Goal: Information Seeking & Learning: Learn about a topic

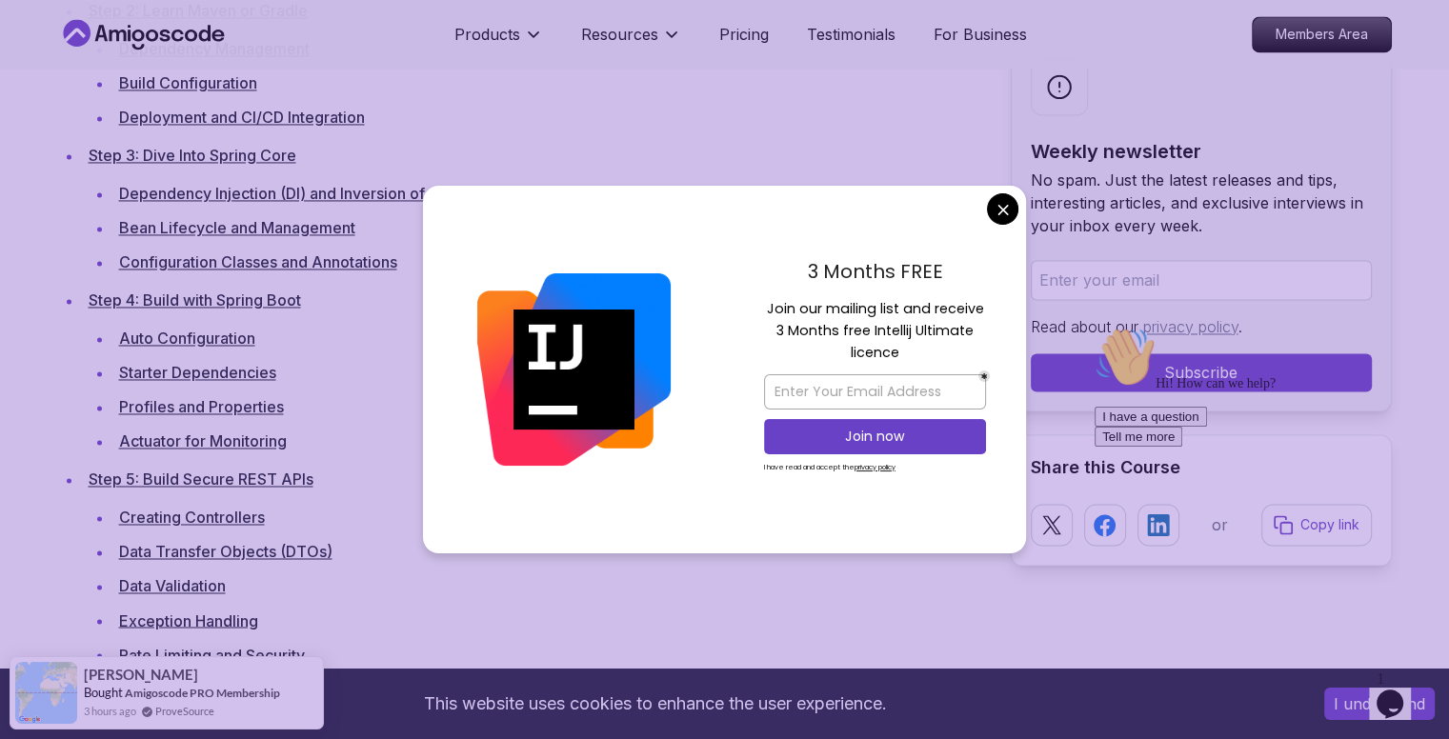
scroll to position [3146, 0]
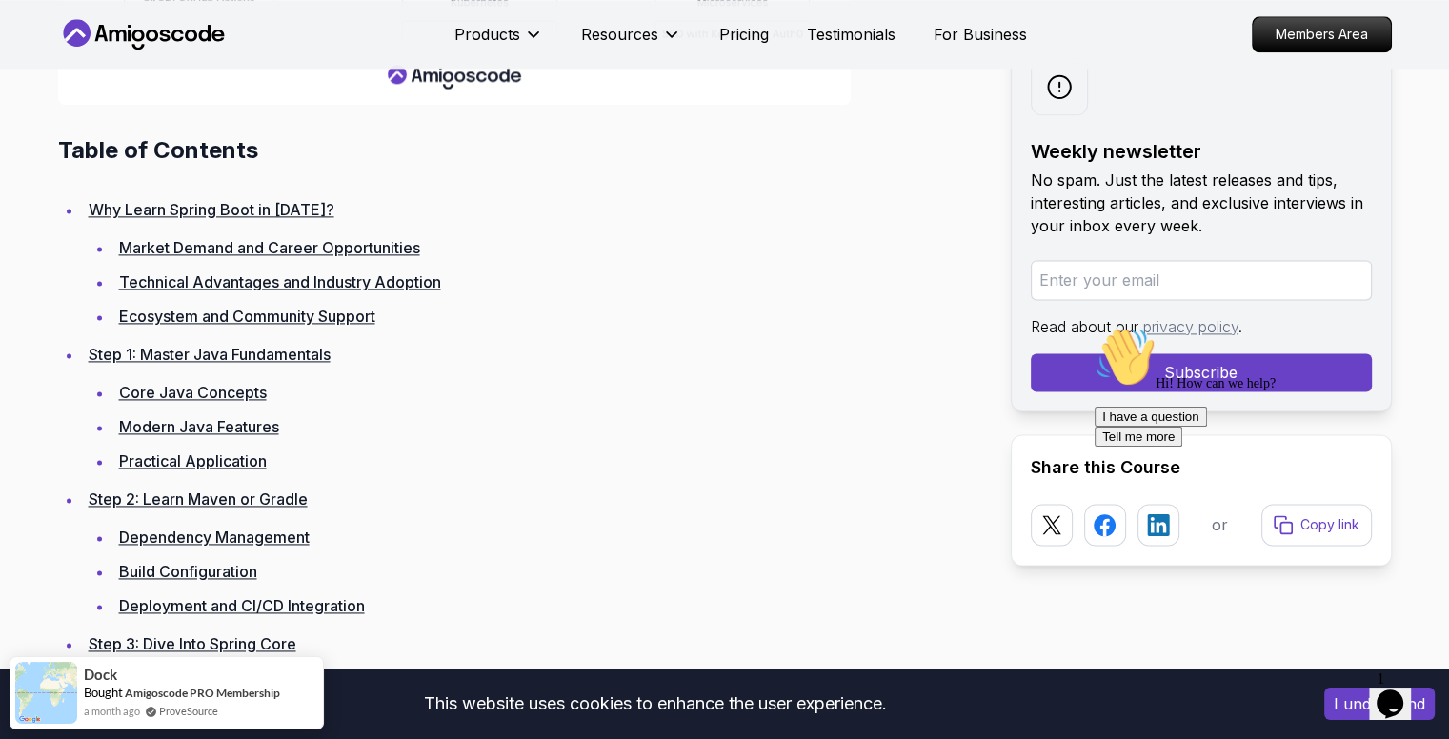
scroll to position [2540, 0]
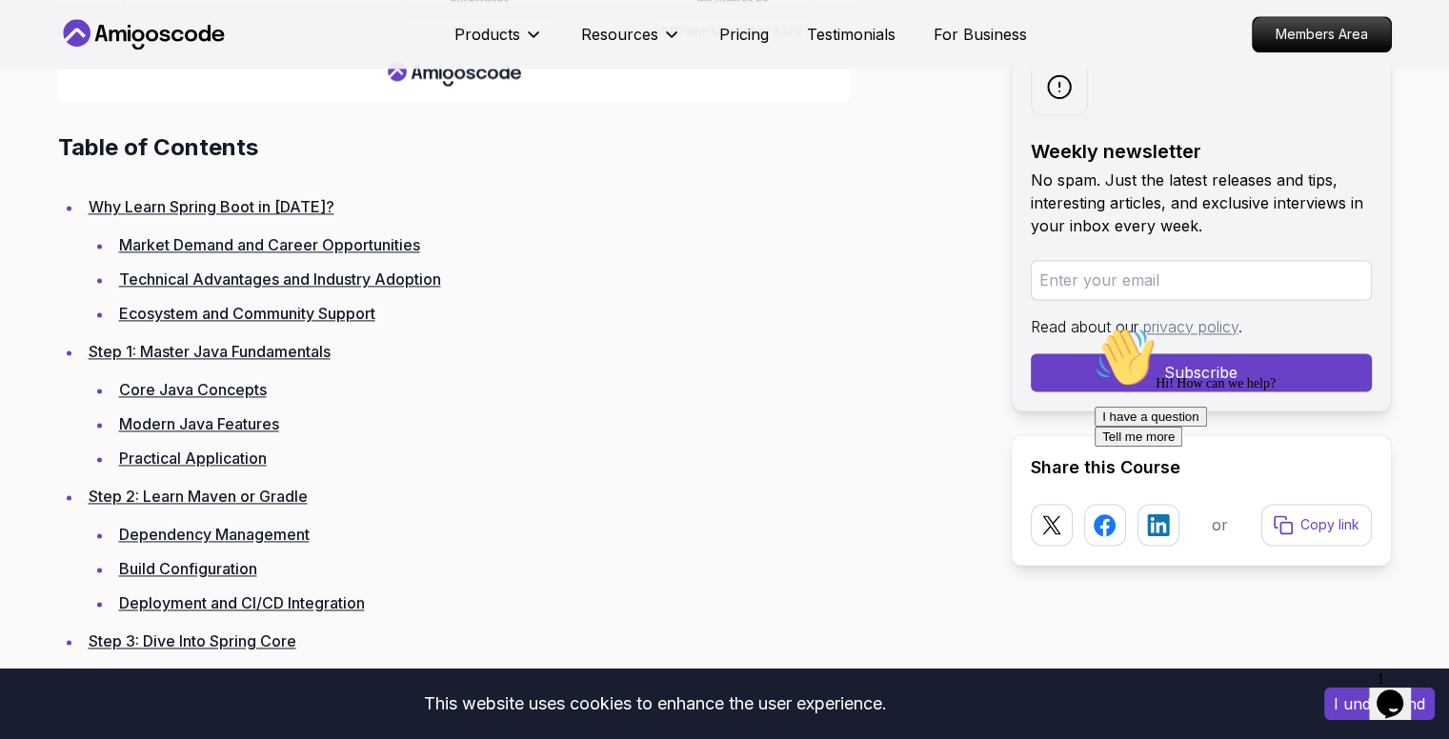
click at [251, 427] on link "Modern Java Features" at bounding box center [199, 423] width 160 height 19
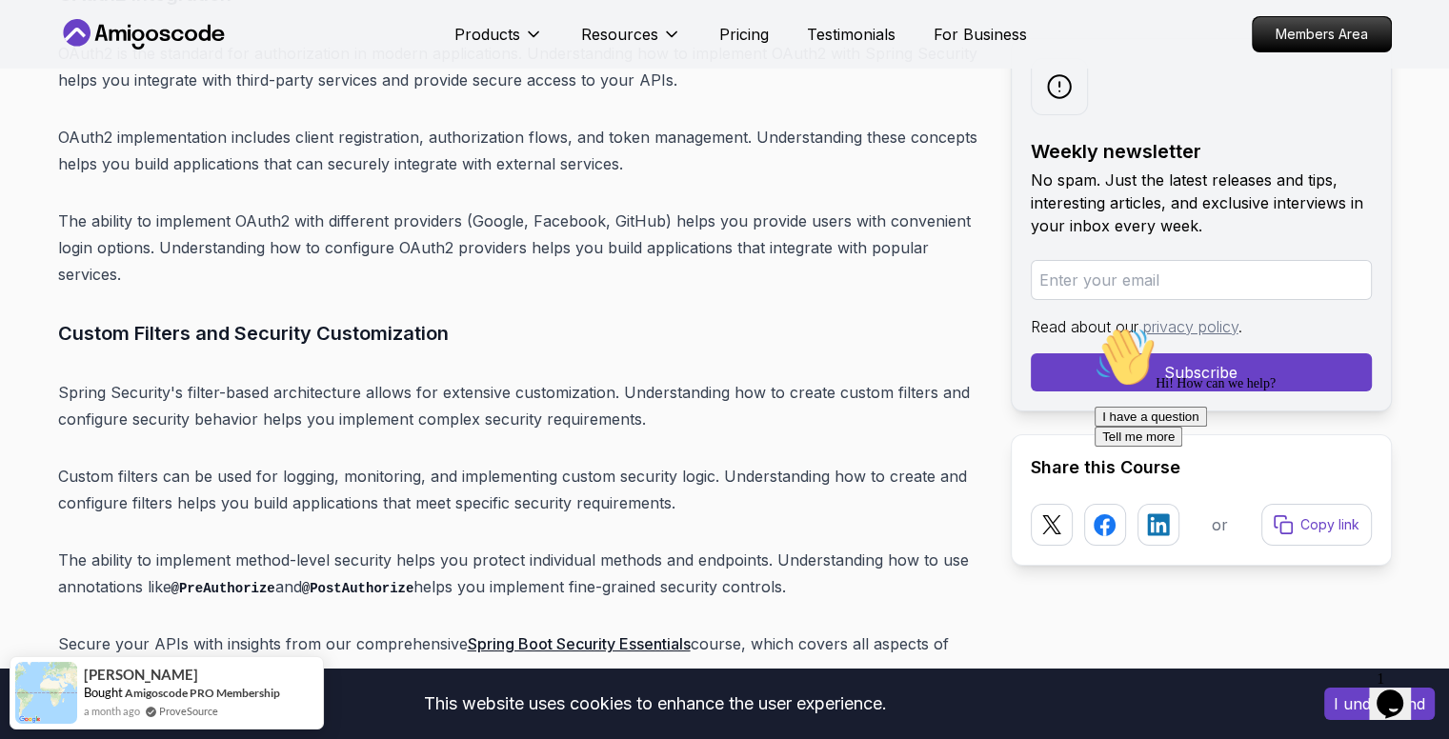
scroll to position [14355, 0]
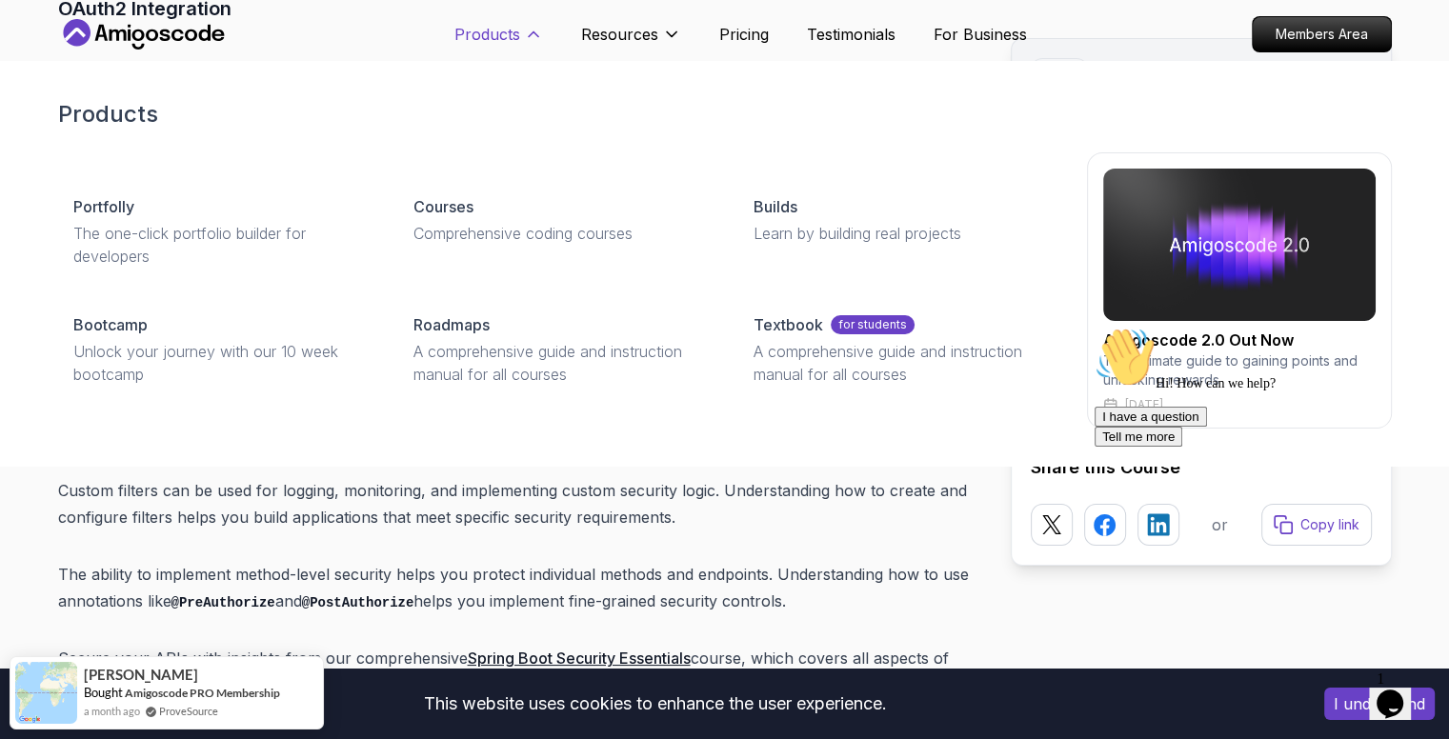
click at [520, 37] on button "Products" at bounding box center [498, 42] width 89 height 38
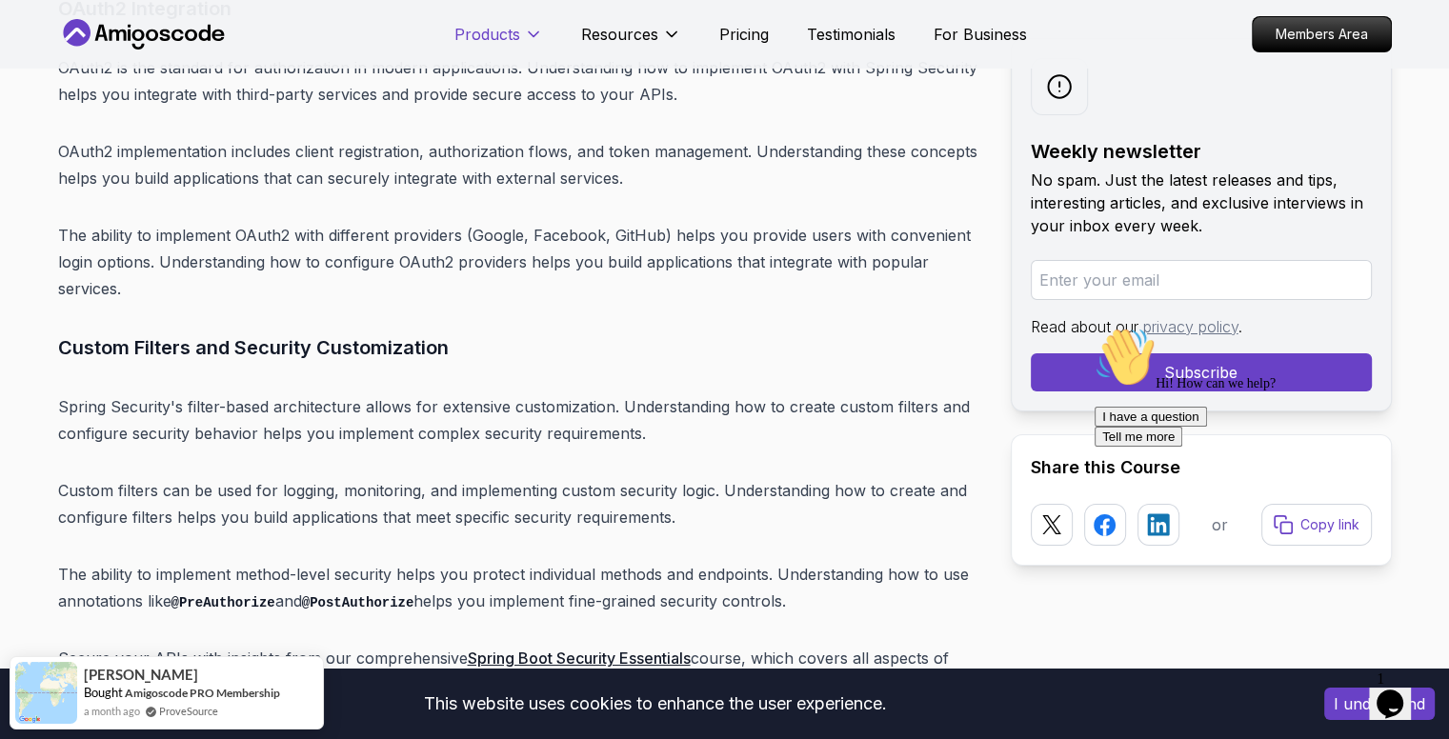
click at [520, 37] on button "Products" at bounding box center [498, 42] width 89 height 38
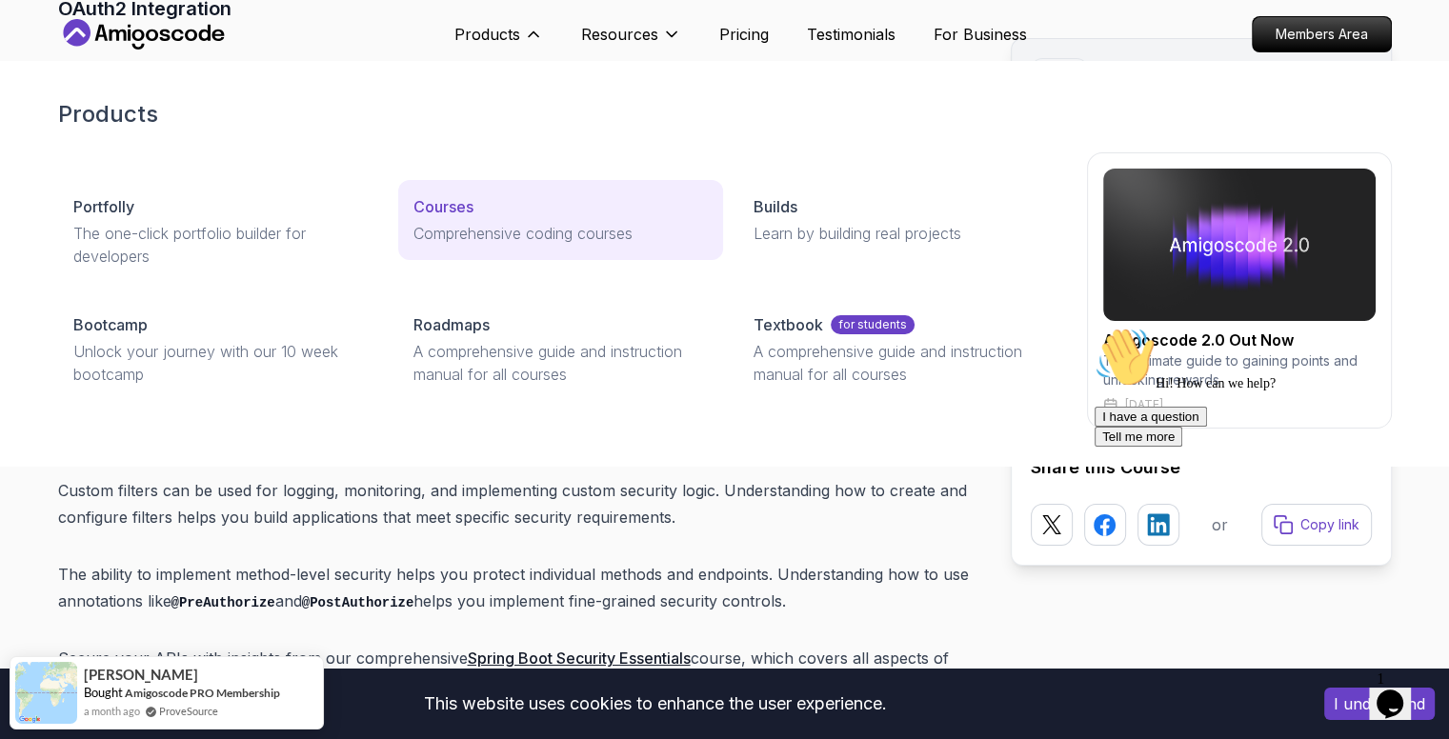
click at [460, 229] on p "Comprehensive coding courses" at bounding box center [560, 233] width 294 height 23
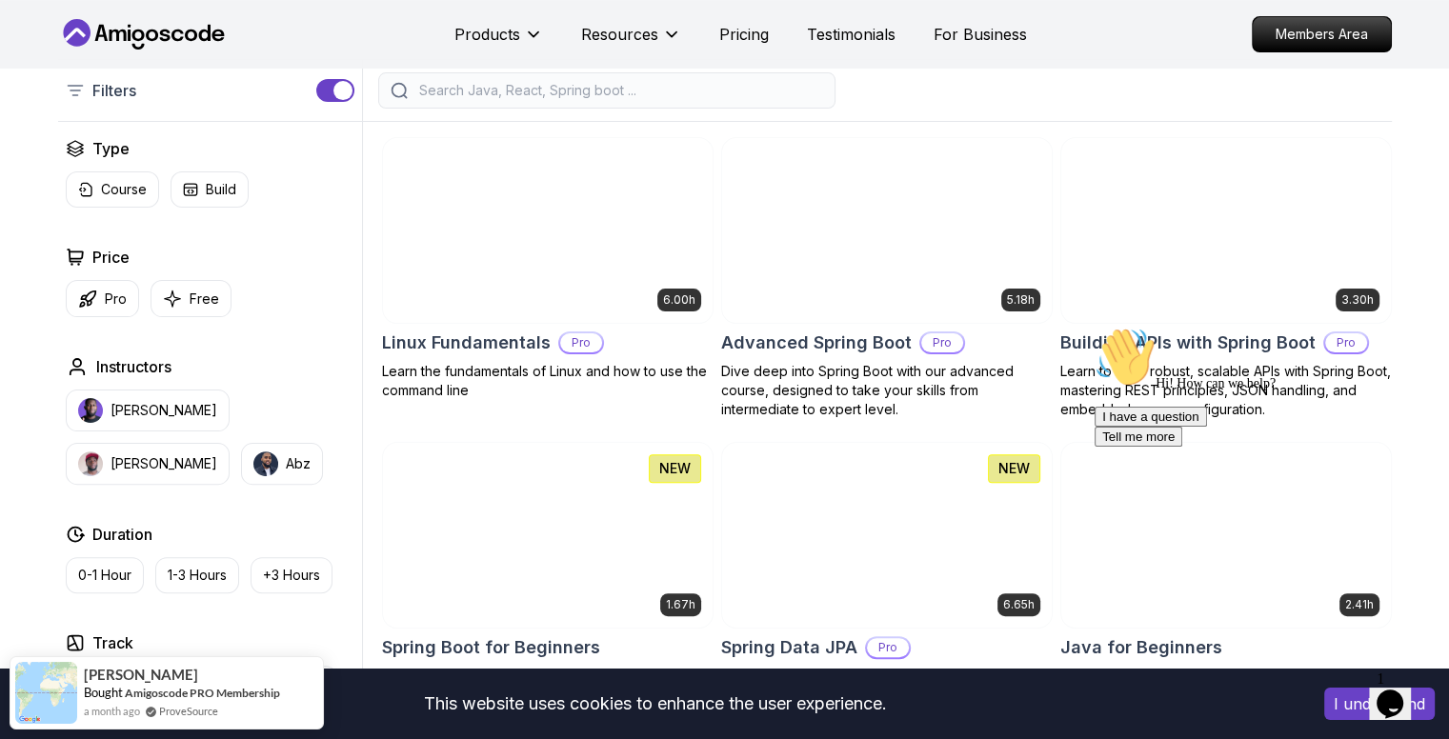
scroll to position [420, 0]
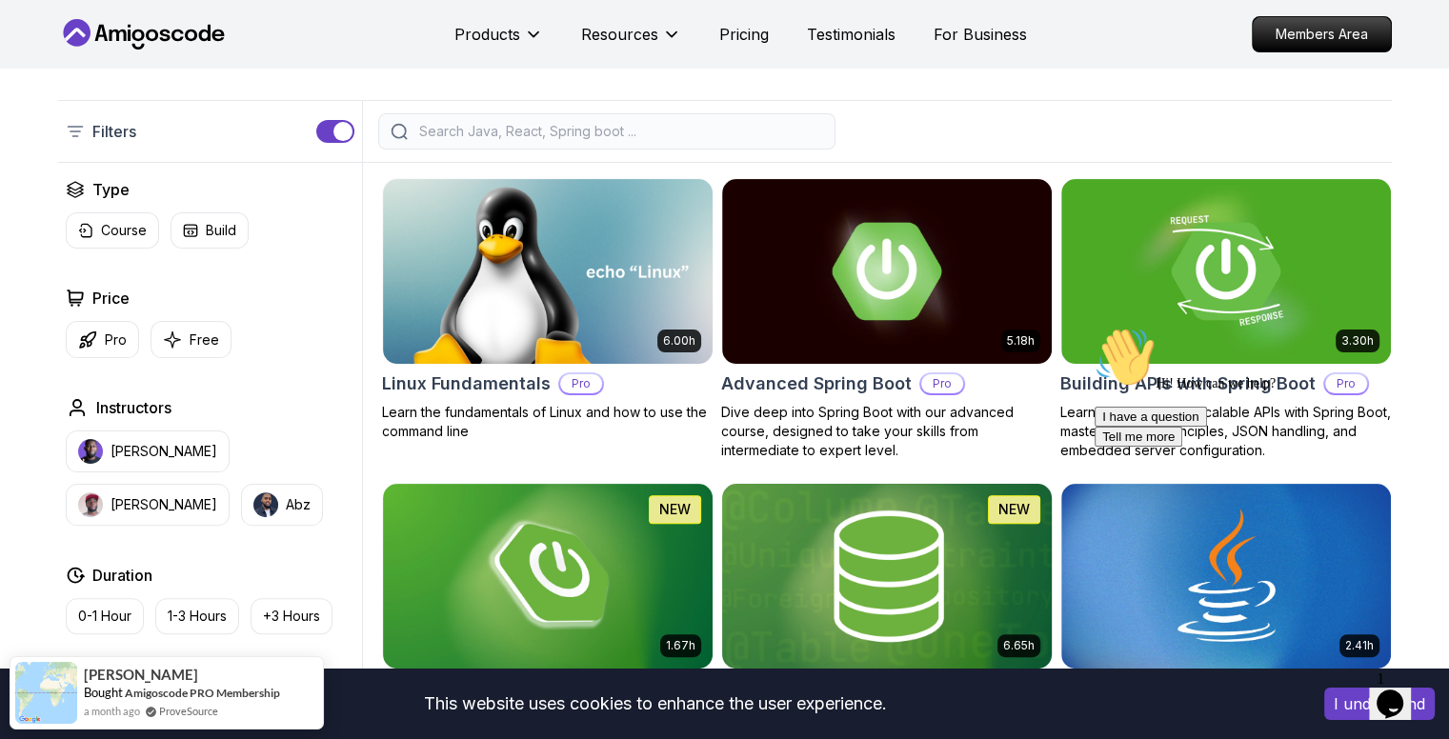
click at [799, 353] on img at bounding box center [887, 271] width 330 height 185
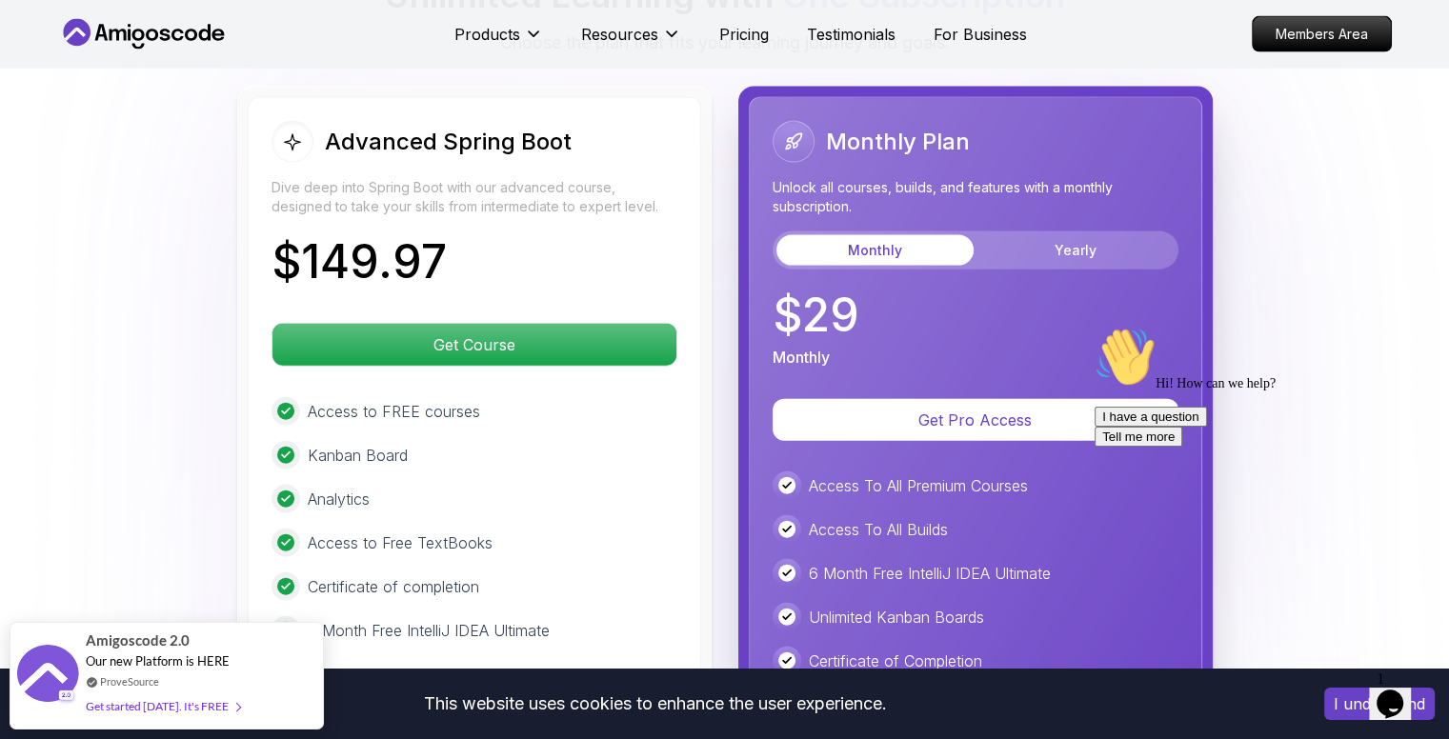
scroll to position [4279, 0]
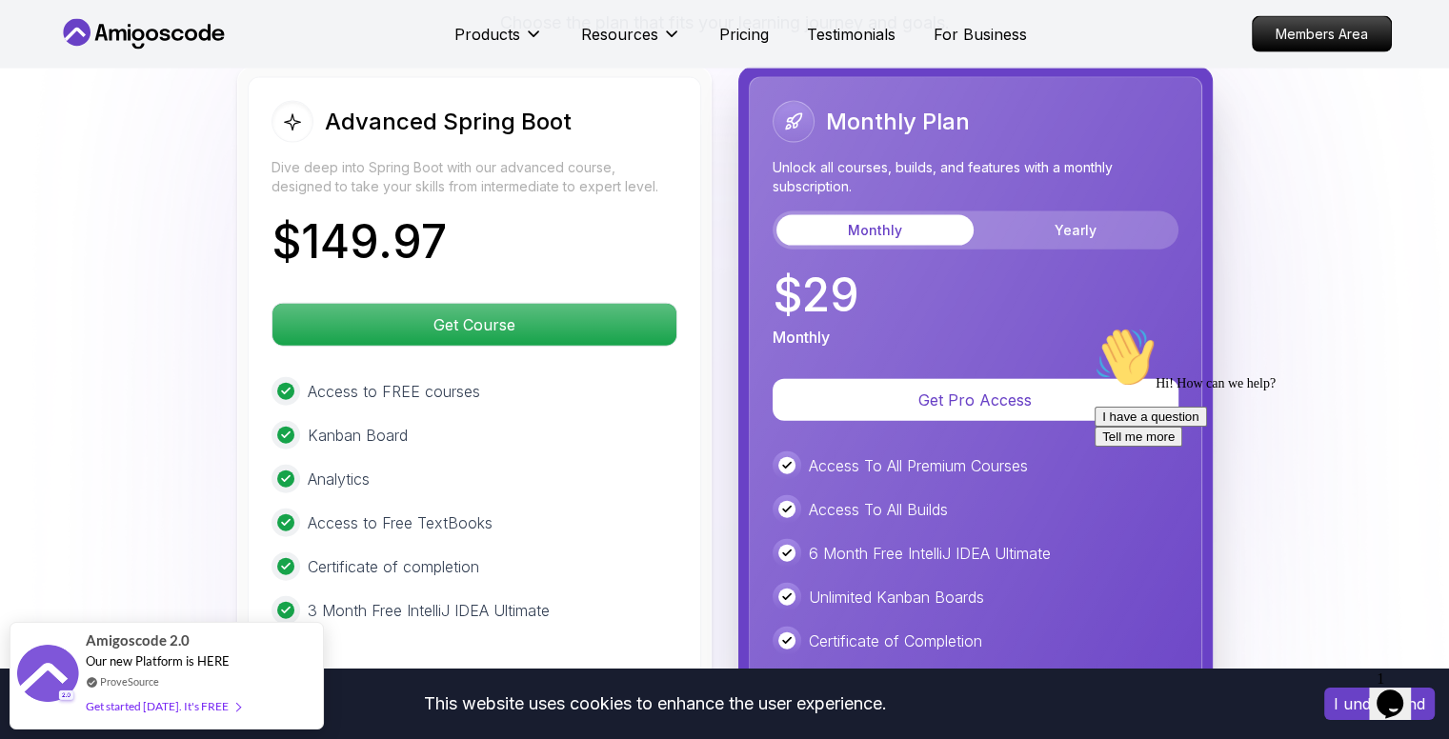
click at [596, 440] on div "Access to FREE courses Kanban Board Analytics Access to Free TextBooks Certific…" at bounding box center [474, 501] width 406 height 248
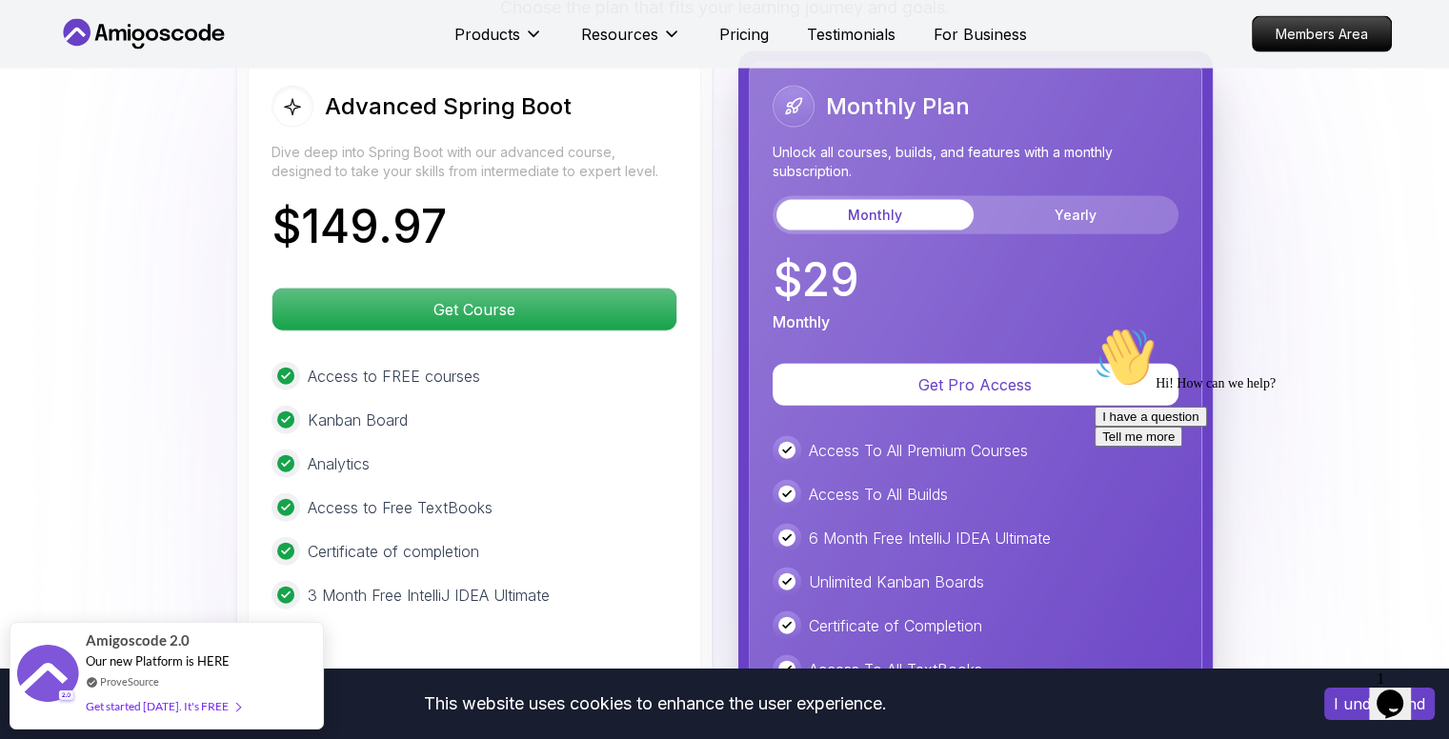
scroll to position [4299, 0]
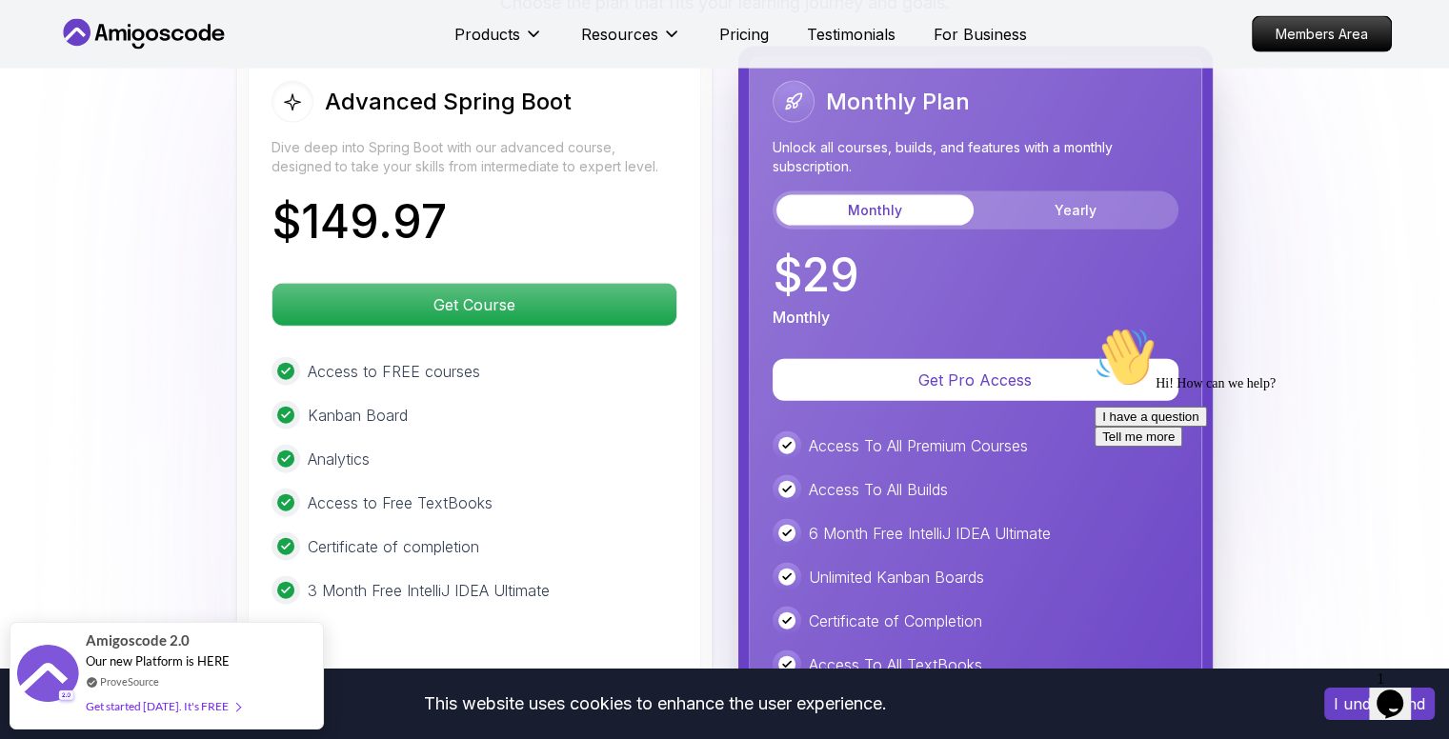
click at [514, 357] on div "Access to FREE courses" at bounding box center [474, 371] width 406 height 29
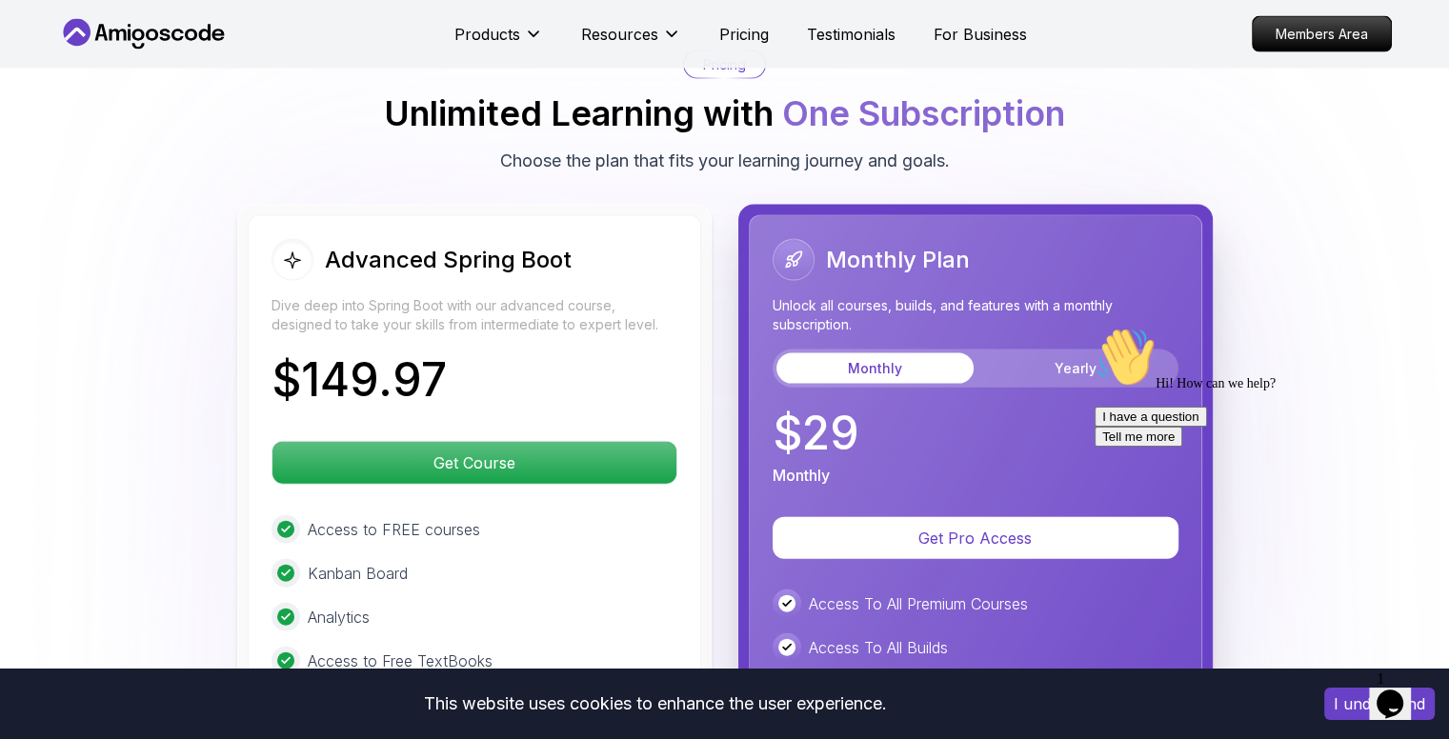
scroll to position [4140, 0]
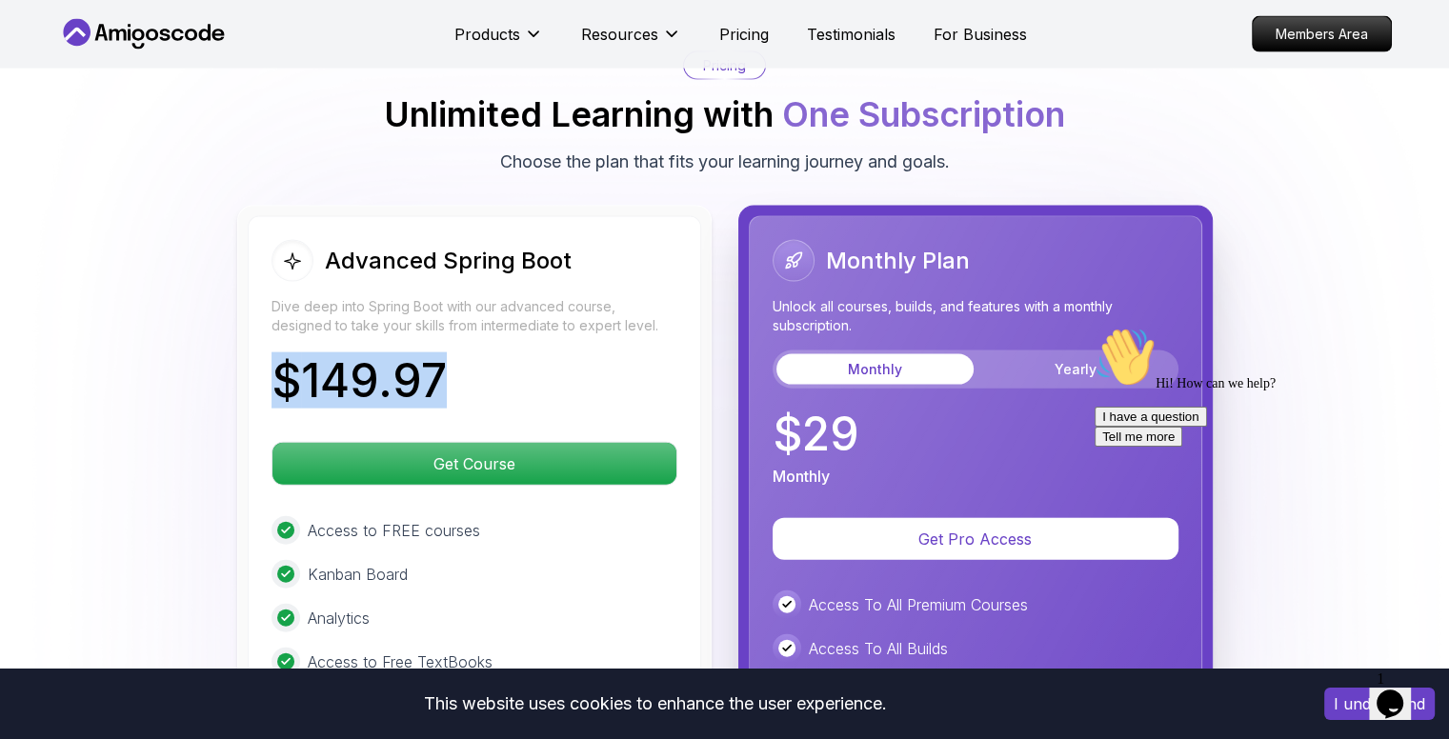
drag, startPoint x: 274, startPoint y: 318, endPoint x: 457, endPoint y: 336, distance: 183.8
click at [457, 358] on div "$ 149.97" at bounding box center [474, 384] width 406 height 53
copy p "$ 149.97"
click at [618, 294] on div "Advanced Spring Boot Dive deep into Spring Boot with our advanced course, desig…" at bounding box center [474, 325] width 406 height 171
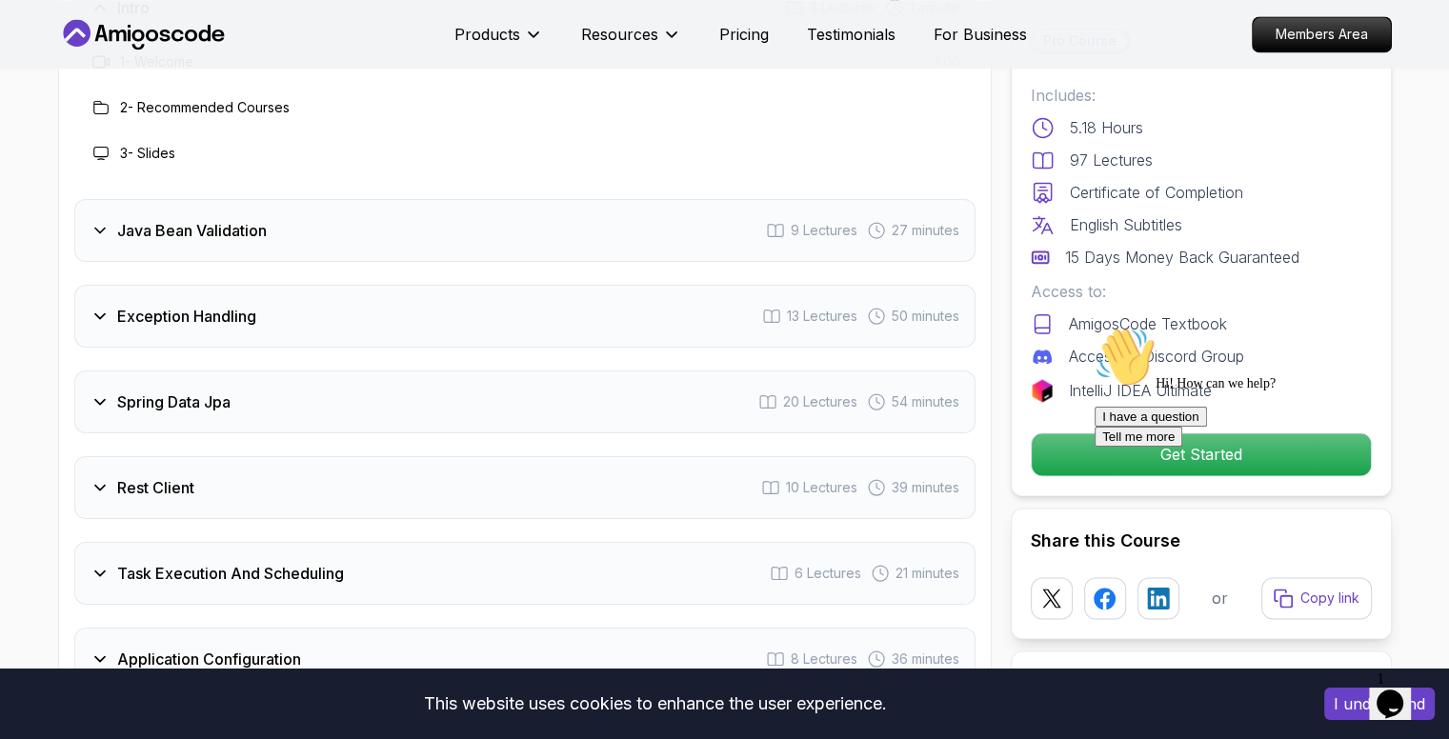
scroll to position [2718, 0]
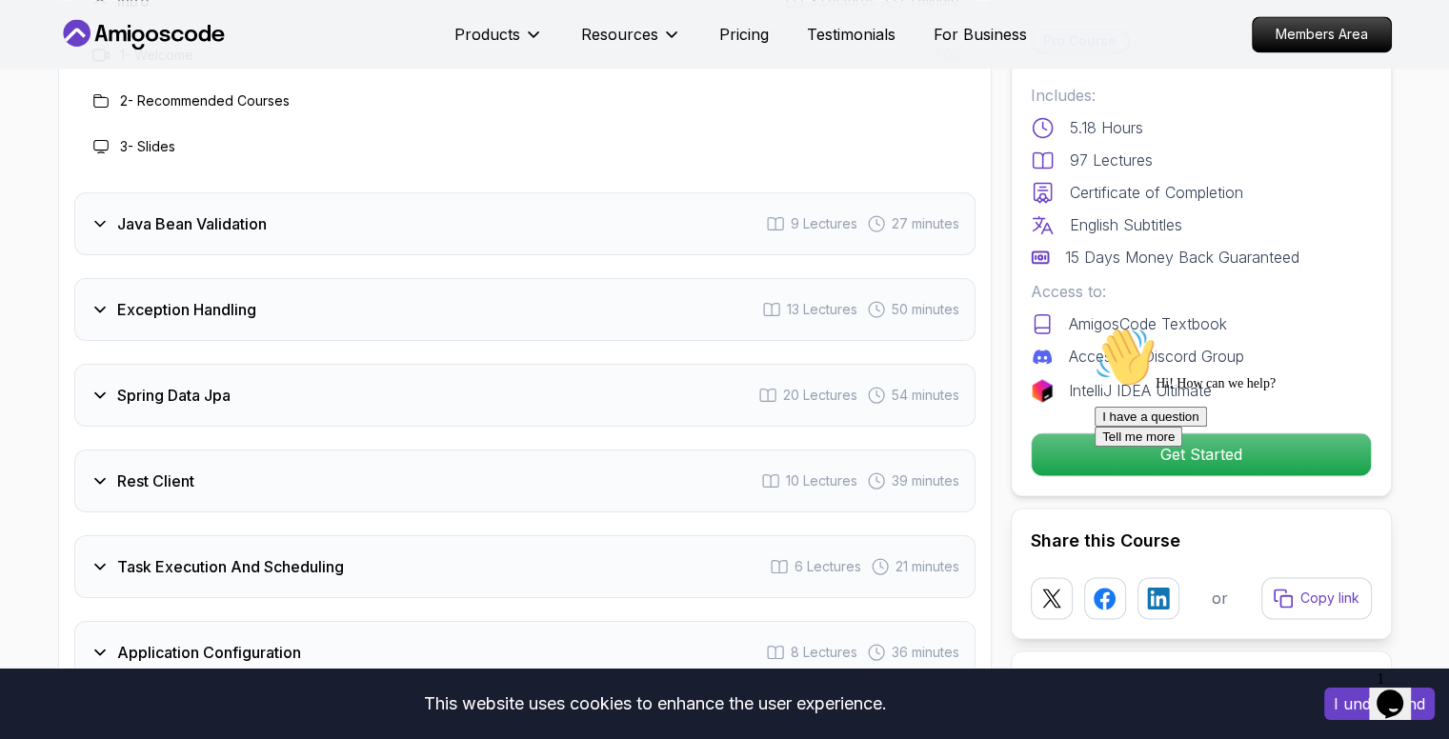
click at [205, 364] on div "Spring Data Jpa 20 Lectures 54 minutes" at bounding box center [524, 395] width 901 height 63
